Goal: Task Accomplishment & Management: Use online tool/utility

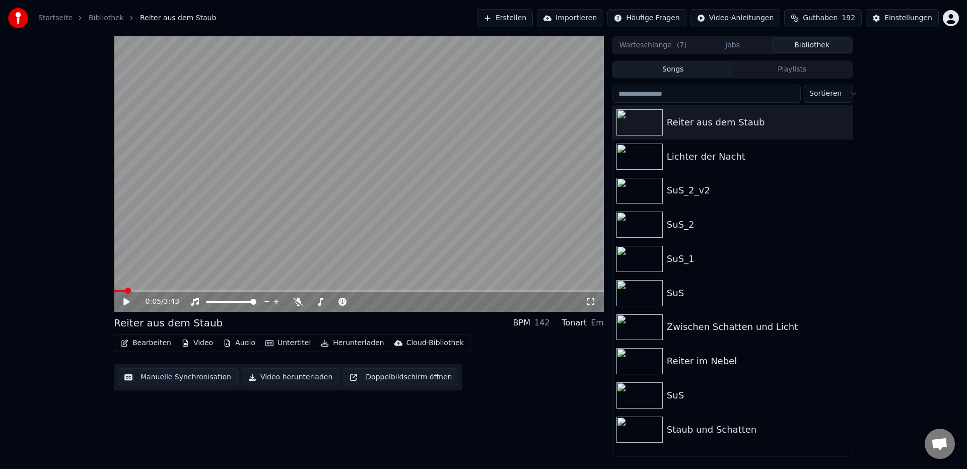
click at [530, 19] on button "Erstellen" at bounding box center [505, 18] width 56 height 18
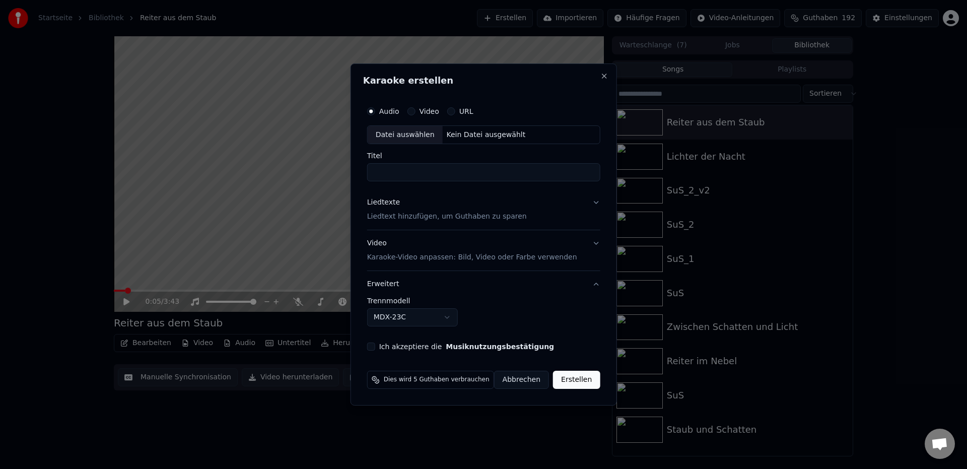
click at [395, 111] on label "Audio" at bounding box center [389, 111] width 20 height 7
click at [375, 111] on button "Audio" at bounding box center [371, 111] width 8 height 8
click at [396, 133] on div "Datei auswählen" at bounding box center [405, 135] width 75 height 18
type input "**********"
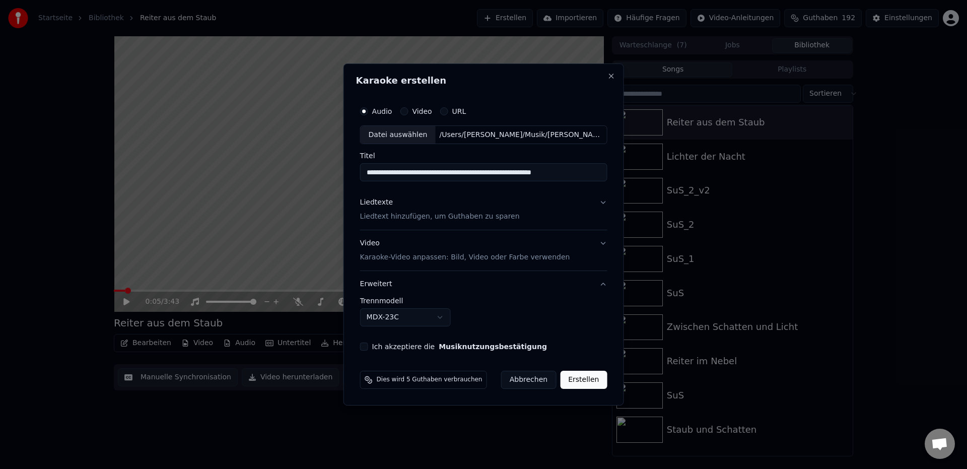
click at [426, 219] on p "Liedtext hinzufügen, um Guthaben zu sparen" at bounding box center [440, 217] width 160 height 10
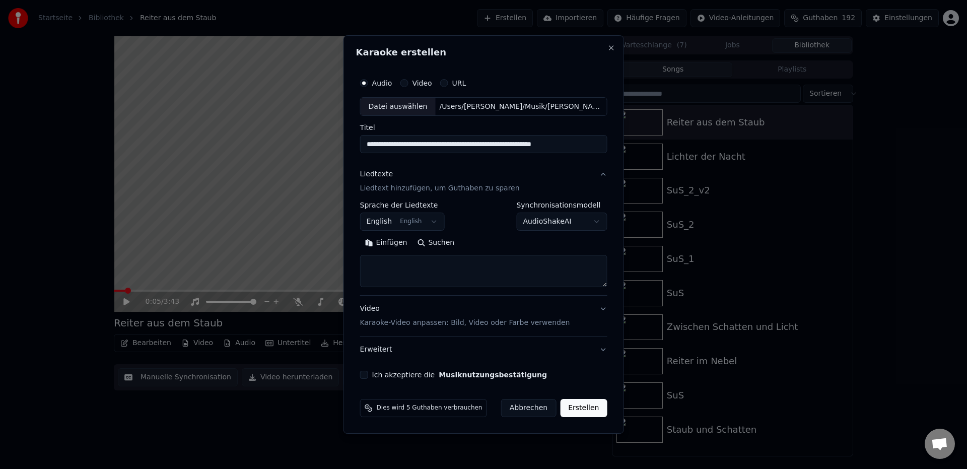
click at [383, 224] on body "**********" at bounding box center [483, 234] width 967 height 469
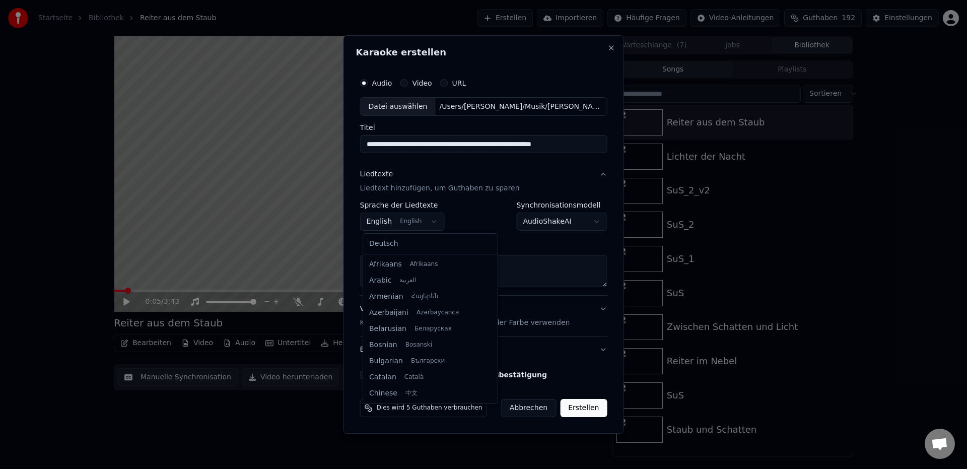
scroll to position [81, 0]
select select "**"
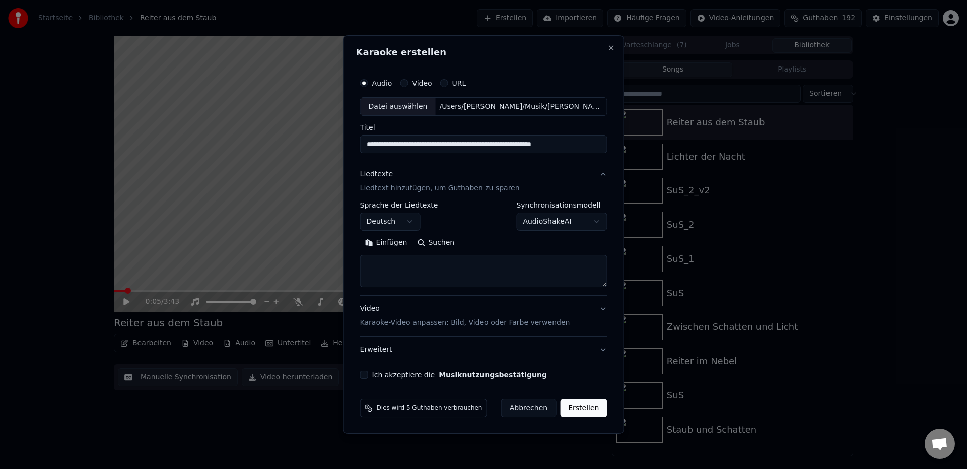
click at [391, 245] on button "Einfügen" at bounding box center [386, 243] width 52 height 16
click at [494, 246] on button "Erweitern" at bounding box center [484, 243] width 55 height 16
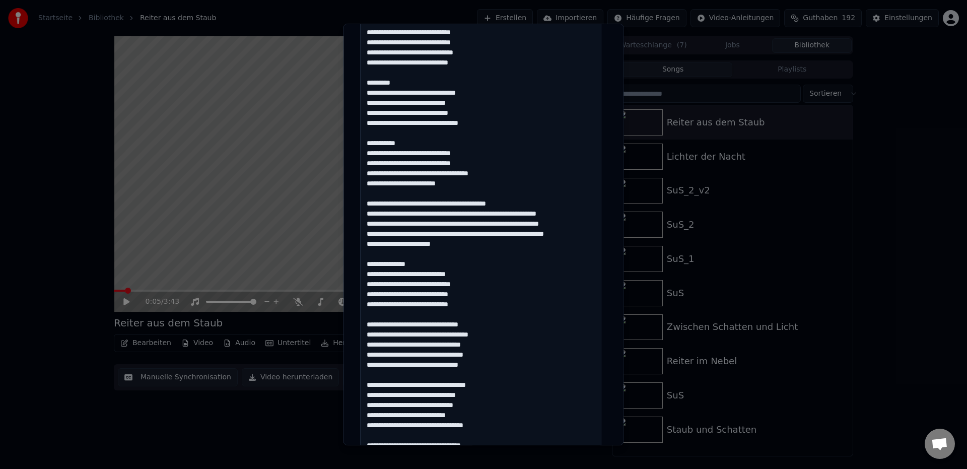
scroll to position [336, 0]
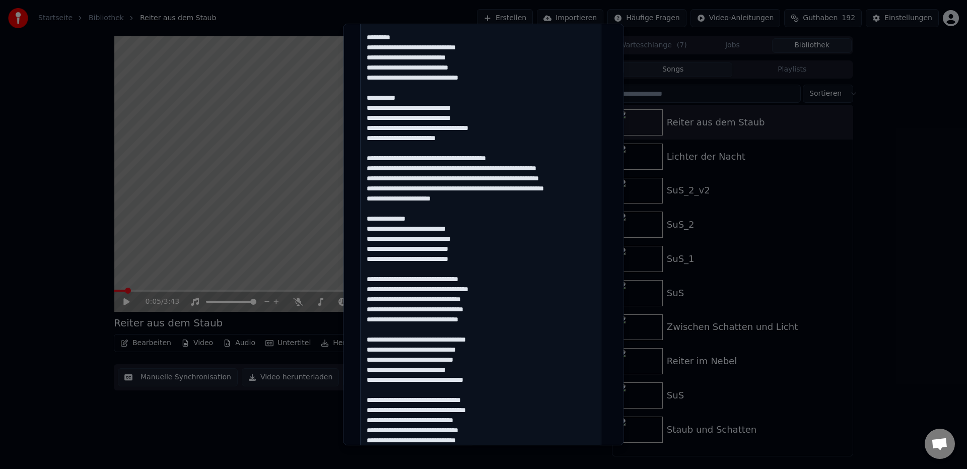
drag, startPoint x: 427, startPoint y: 158, endPoint x: 452, endPoint y: 219, distance: 65.9
click at [452, 219] on textarea at bounding box center [480, 219] width 241 height 622
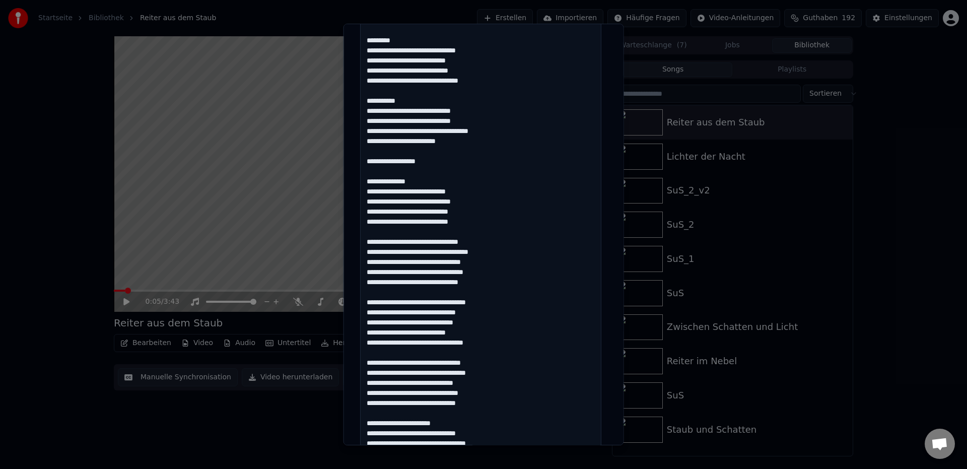
scroll to position [337, 0]
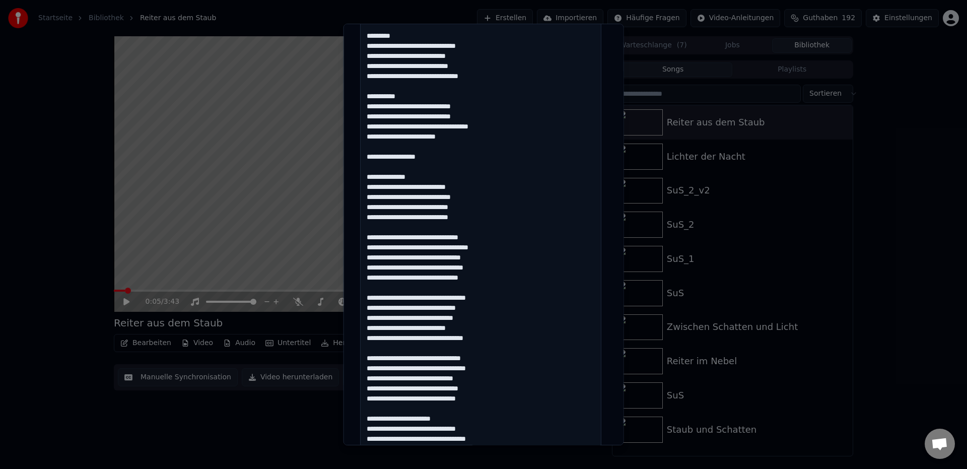
drag, startPoint x: 401, startPoint y: 239, endPoint x: 489, endPoint y: 242, distance: 88.2
click at [489, 242] on textarea at bounding box center [480, 217] width 241 height 622
drag, startPoint x: 491, startPoint y: 237, endPoint x: 401, endPoint y: 239, distance: 89.7
click at [401, 239] on textarea at bounding box center [480, 217] width 241 height 622
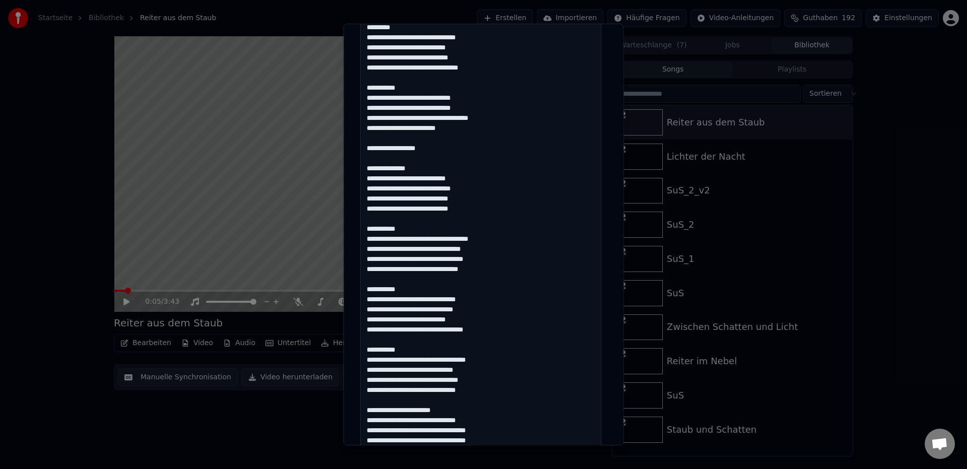
scroll to position [562, 0]
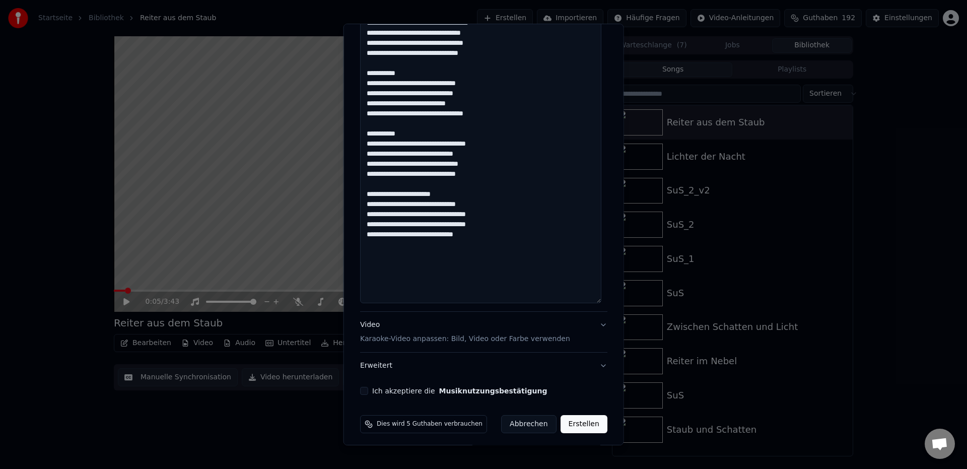
type textarea "**********"
click at [381, 369] on button "Erweitert" at bounding box center [483, 366] width 247 height 26
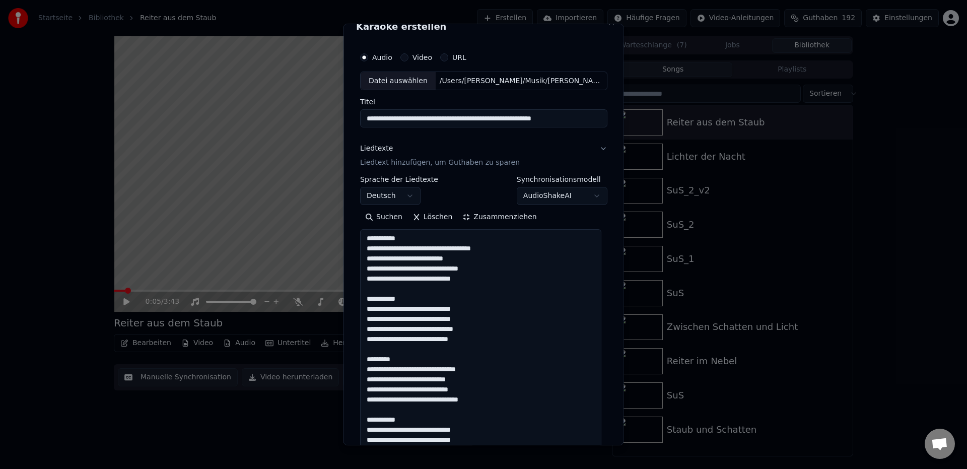
scroll to position [0, 0]
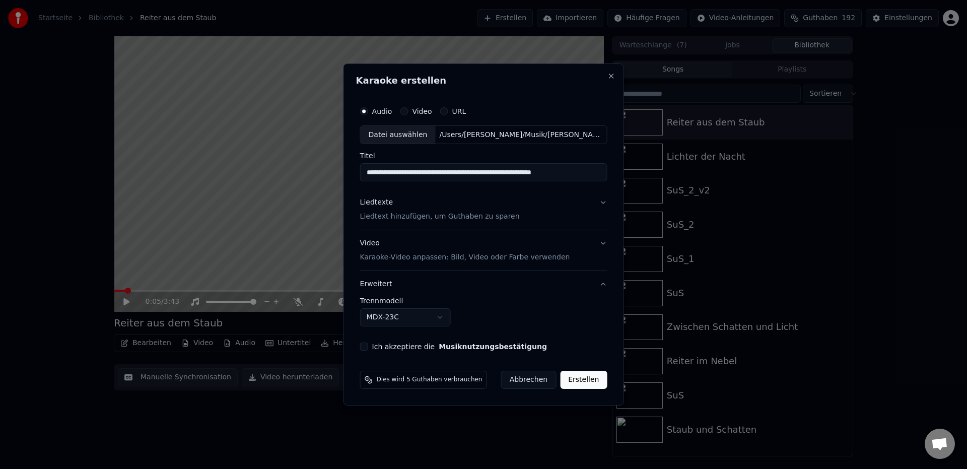
click at [382, 319] on body "**********" at bounding box center [483, 234] width 967 height 469
click at [367, 349] on button "Ich akzeptiere die Musiknutzungsbestätigung" at bounding box center [364, 346] width 8 height 8
click at [581, 382] on button "Erstellen" at bounding box center [583, 380] width 47 height 18
select select "******"
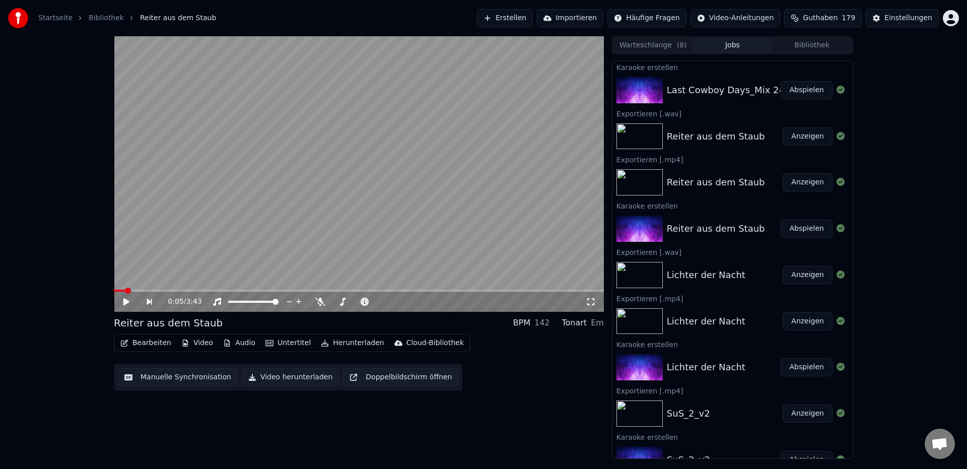
click at [800, 95] on button "Abspielen" at bounding box center [807, 90] width 52 height 18
click at [134, 293] on div "0:02 / 4:33" at bounding box center [359, 302] width 490 height 20
click at [128, 302] on icon at bounding box center [126, 302] width 5 height 6
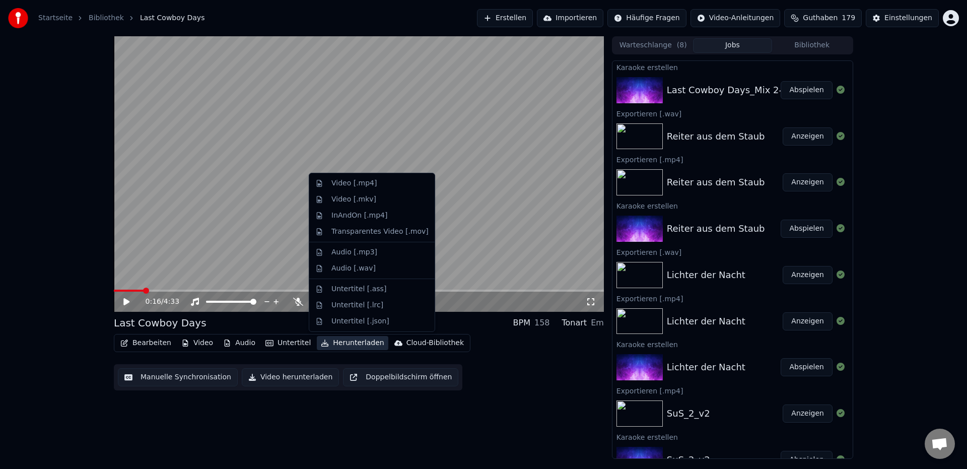
click at [363, 346] on button "Herunterladen" at bounding box center [352, 343] width 71 height 14
click at [363, 184] on div "Video [.mp4]" at bounding box center [353, 183] width 45 height 10
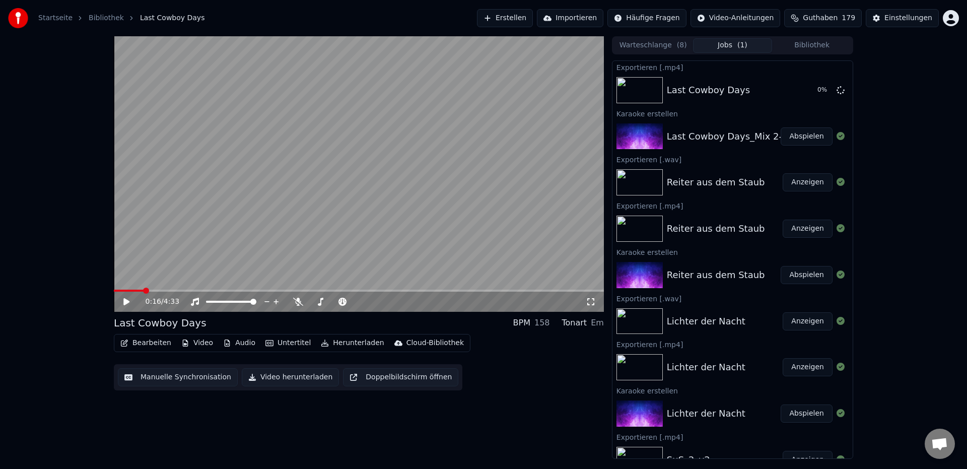
click at [365, 346] on button "Herunterladen" at bounding box center [352, 343] width 71 height 14
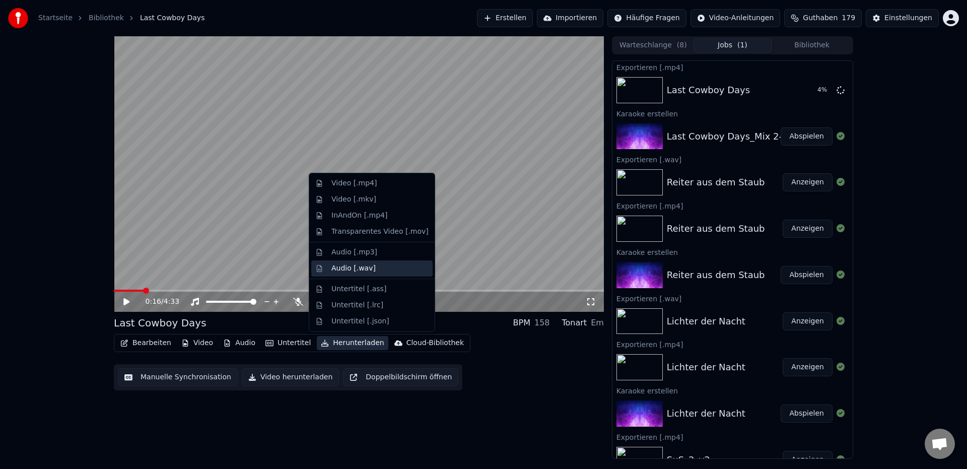
click at [361, 272] on div "Audio [.wav]" at bounding box center [353, 268] width 44 height 10
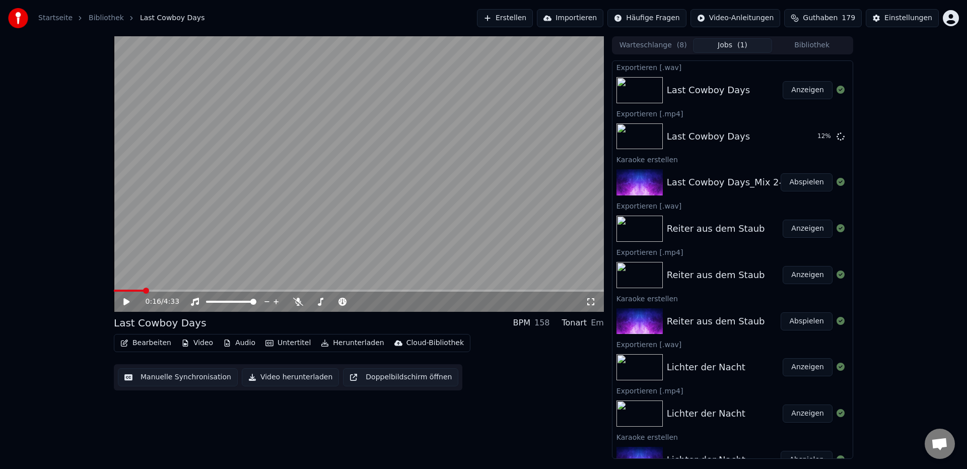
click at [800, 94] on button "Anzeigen" at bounding box center [808, 90] width 50 height 18
click at [804, 138] on button "Anzeigen" at bounding box center [808, 136] width 50 height 18
click at [277, 290] on span at bounding box center [359, 291] width 490 height 2
click at [303, 290] on span at bounding box center [359, 291] width 490 height 2
click at [323, 291] on span at bounding box center [359, 291] width 490 height 2
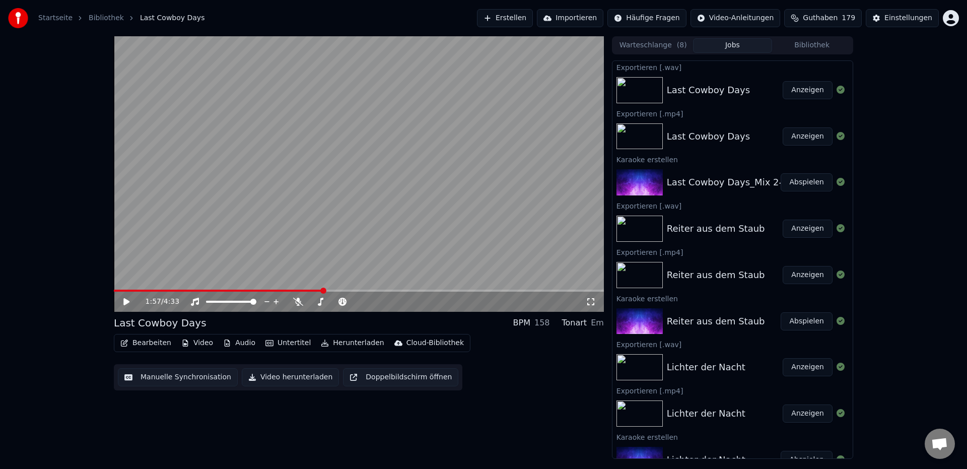
click at [358, 291] on span at bounding box center [359, 291] width 490 height 2
